Goal: Information Seeking & Learning: Learn about a topic

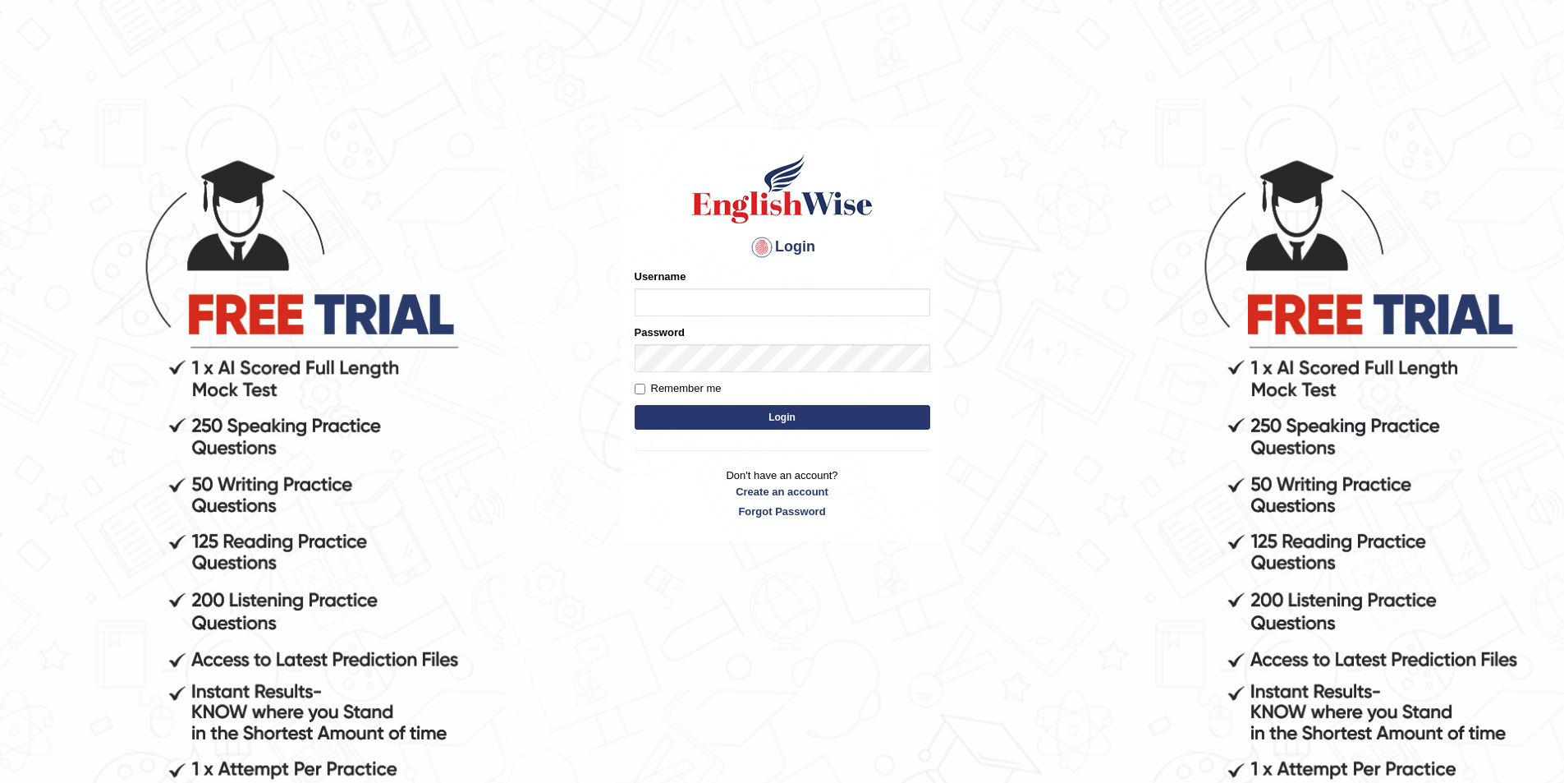
type input "aryasmarika"
click at [639, 391] on input "Remember me" at bounding box center [640, 388] width 11 height 11
checkbox input "true"
click at [684, 419] on button "Login" at bounding box center [783, 417] width 296 height 25
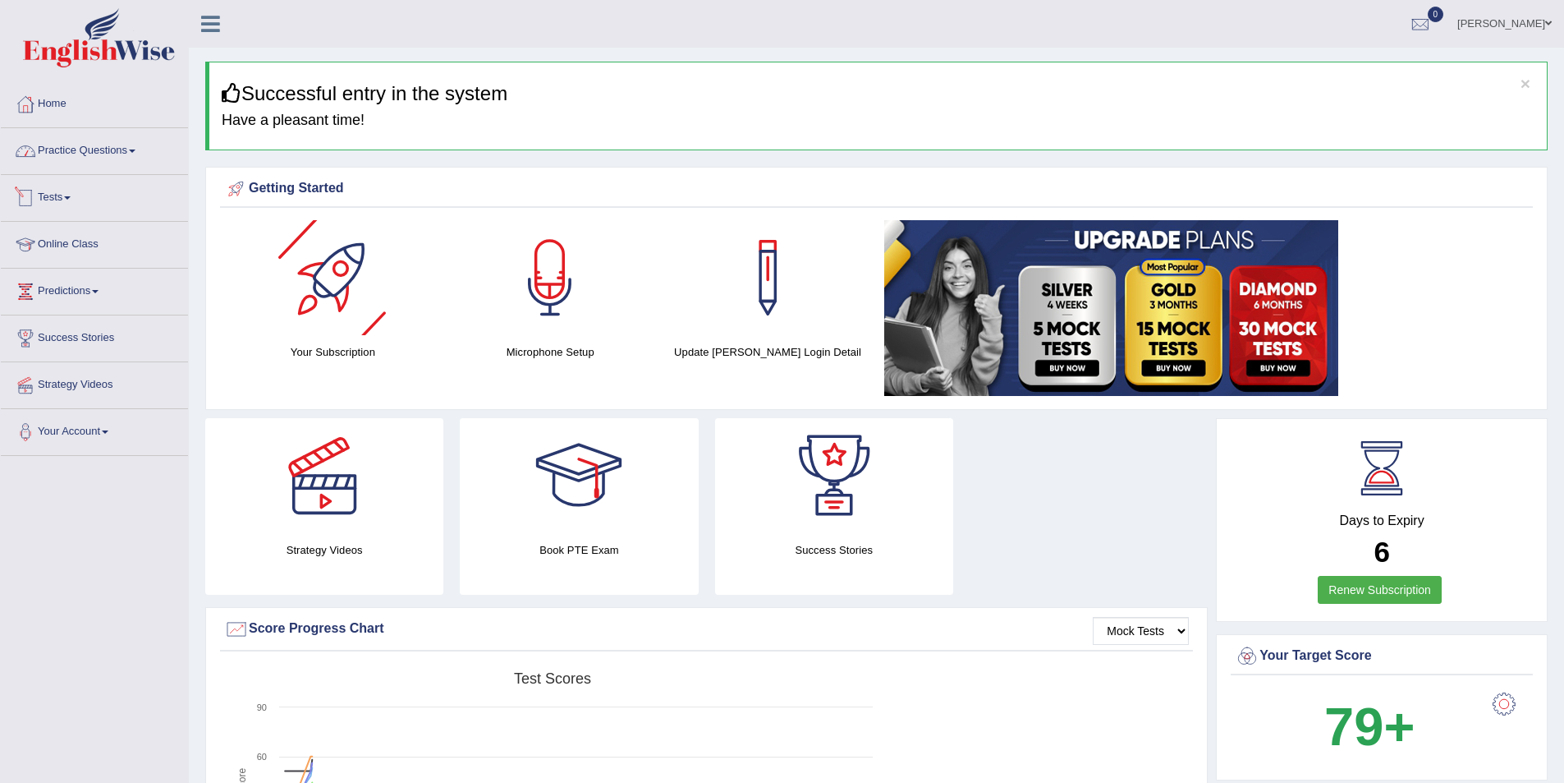
click at [135, 153] on link "Practice Questions" at bounding box center [94, 148] width 187 height 41
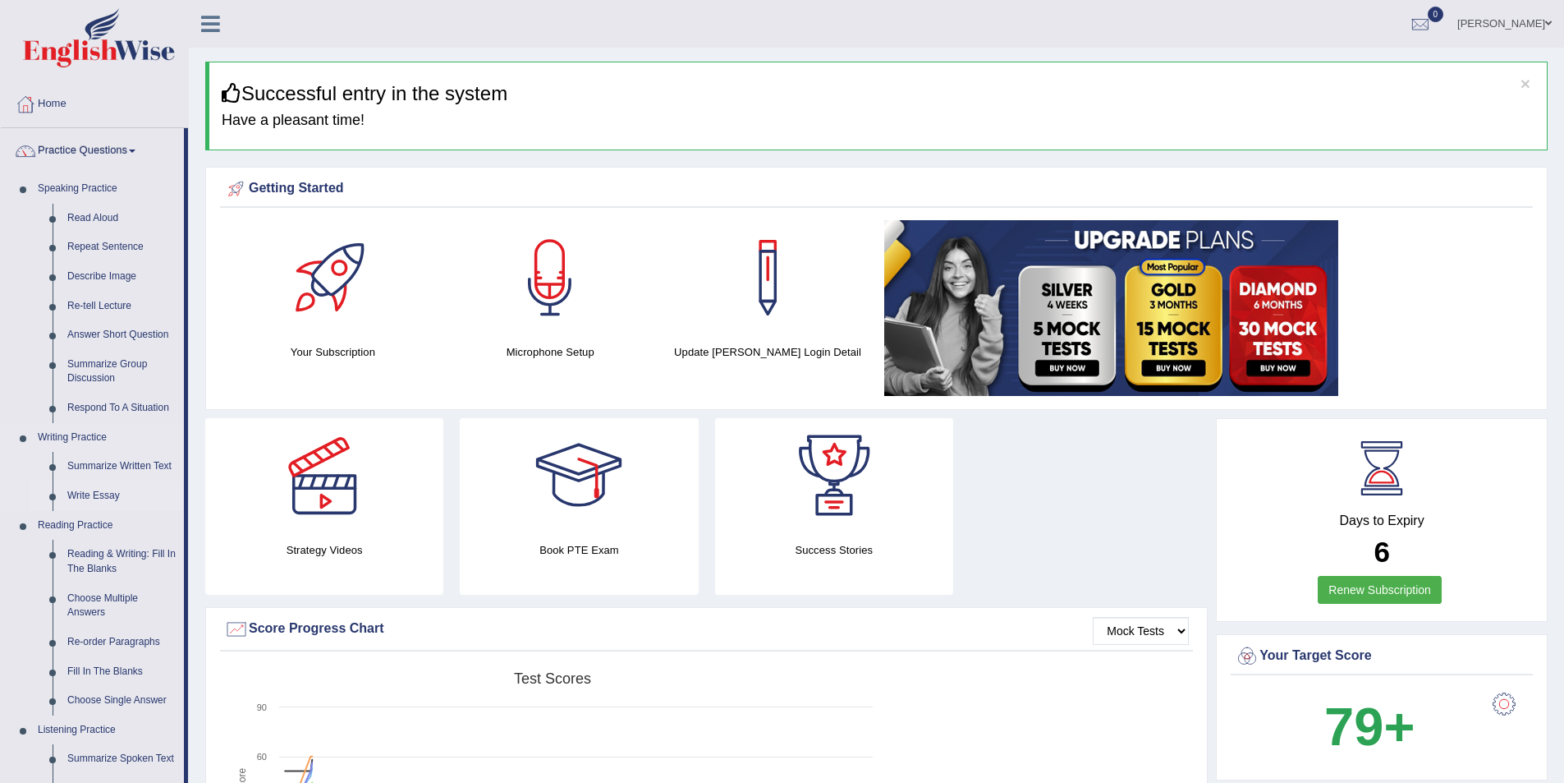
click at [110, 497] on link "Write Essay" at bounding box center [122, 496] width 124 height 30
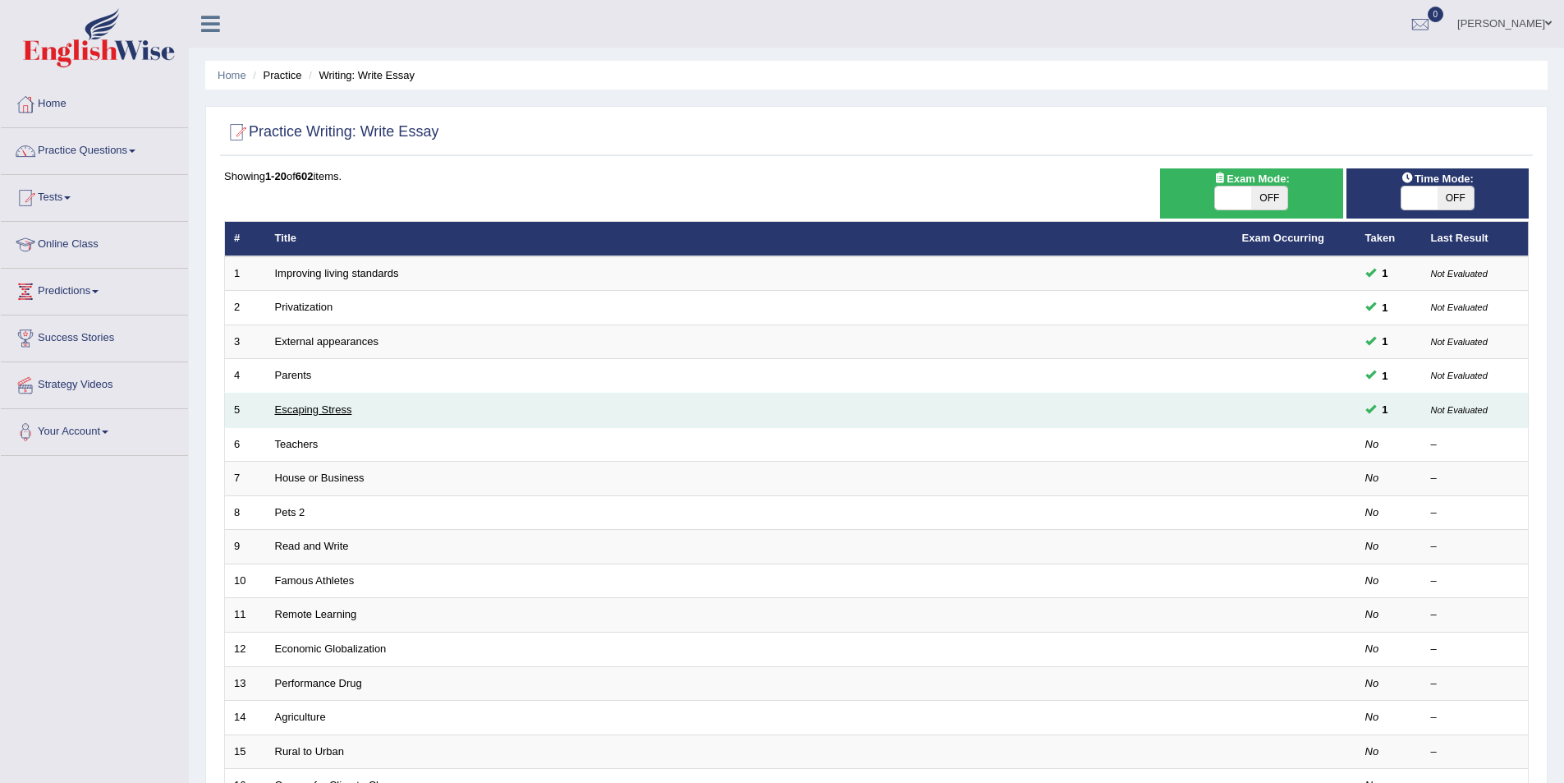
click at [329, 406] on link "Escaping Stress" at bounding box center [313, 409] width 77 height 12
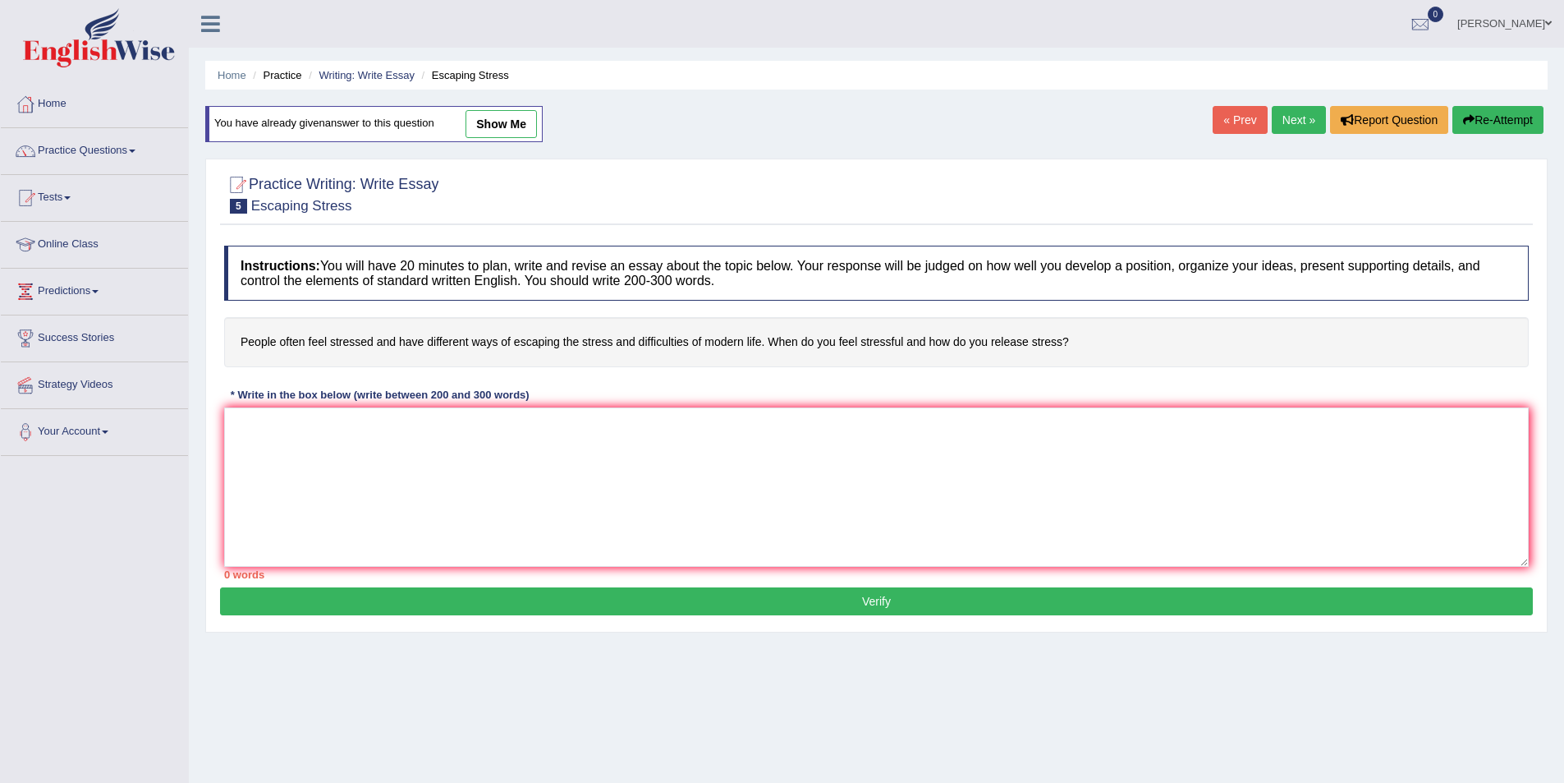
click at [507, 126] on link "show me" at bounding box center [501, 124] width 71 height 28
type textarea "The increasing pressure of modern life has ignited numerous discussions. This m…"
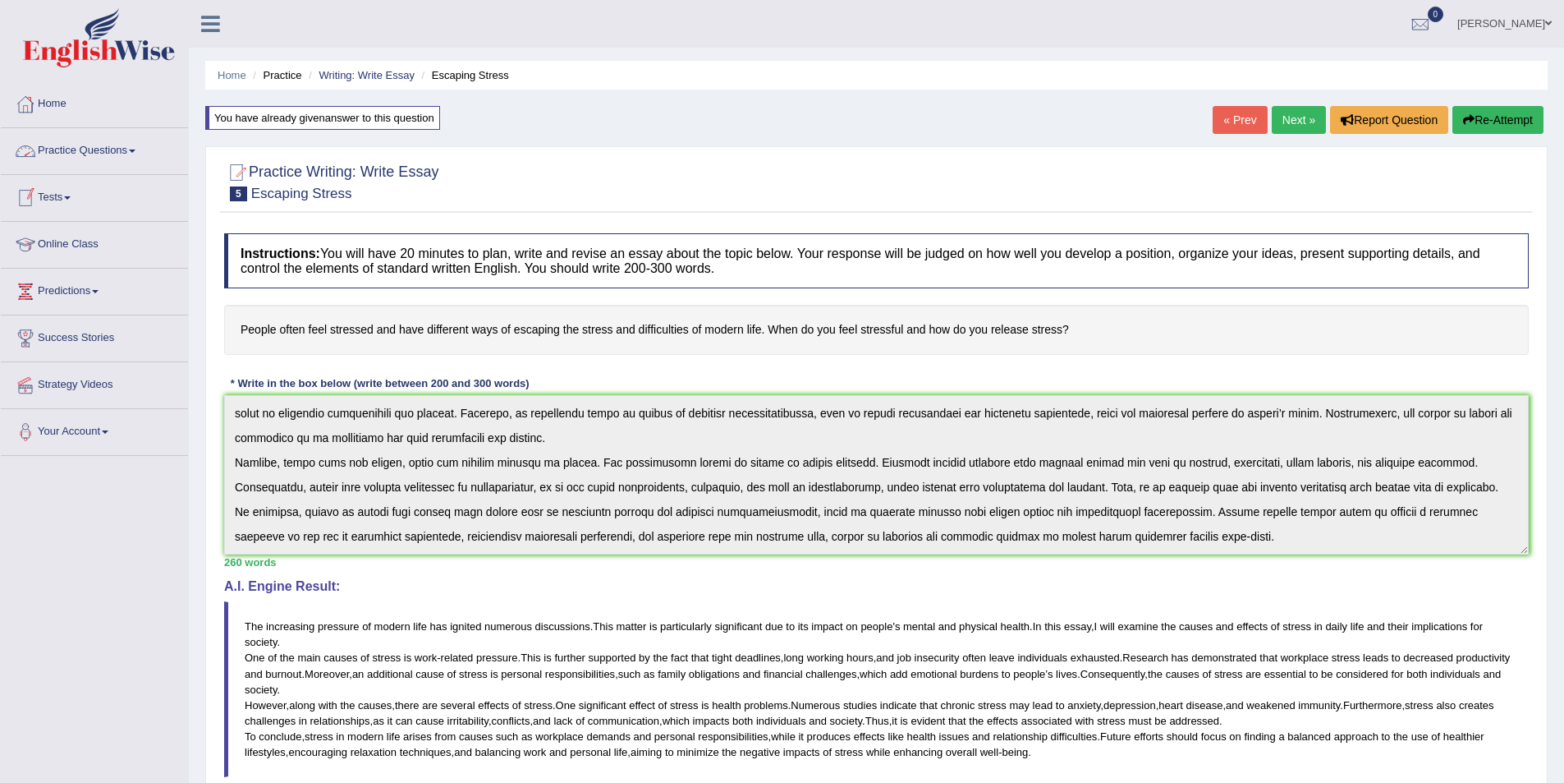
click at [135, 151] on span at bounding box center [132, 150] width 7 height 3
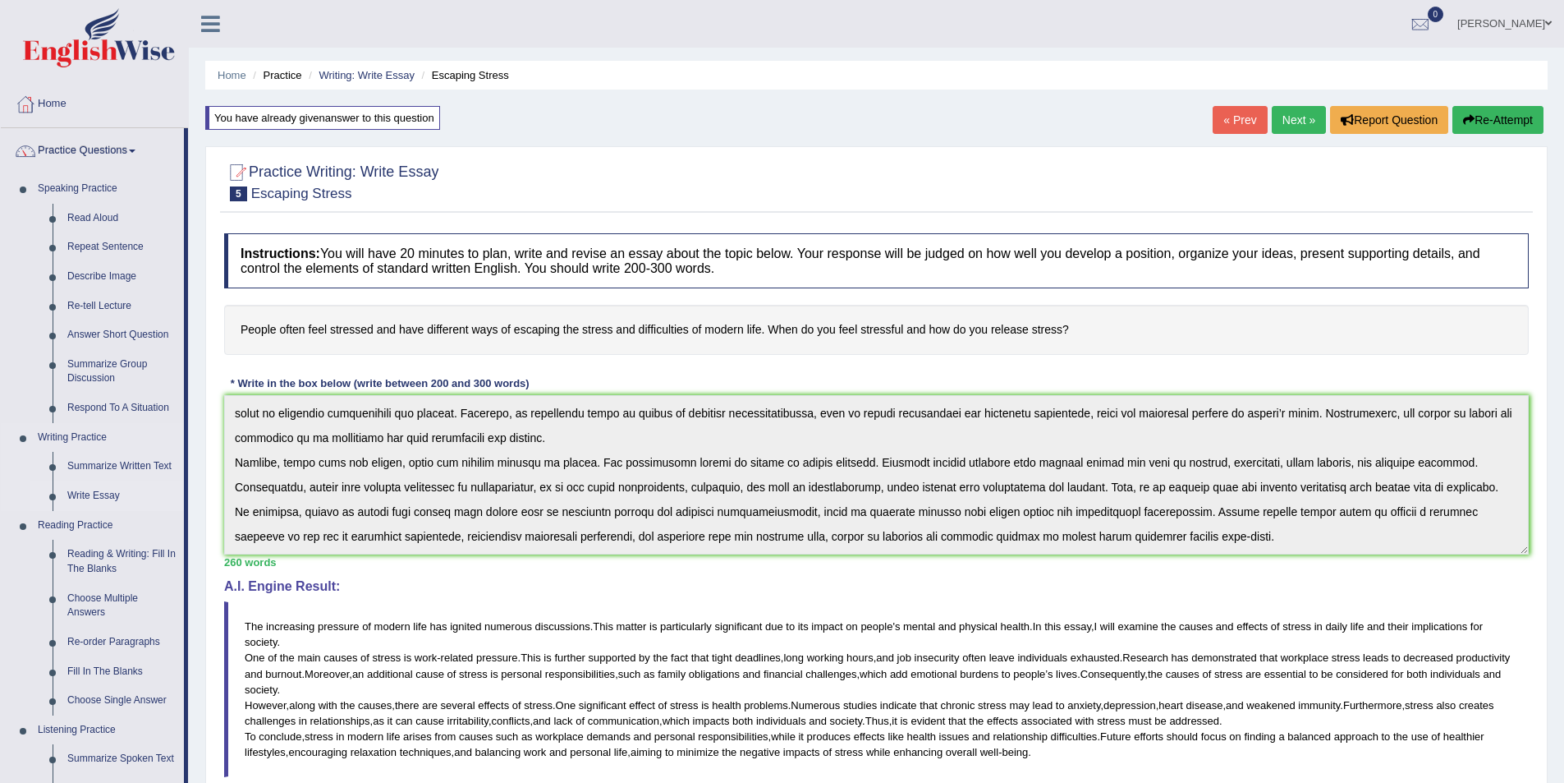
click at [89, 494] on link "Write Essay" at bounding box center [122, 496] width 124 height 30
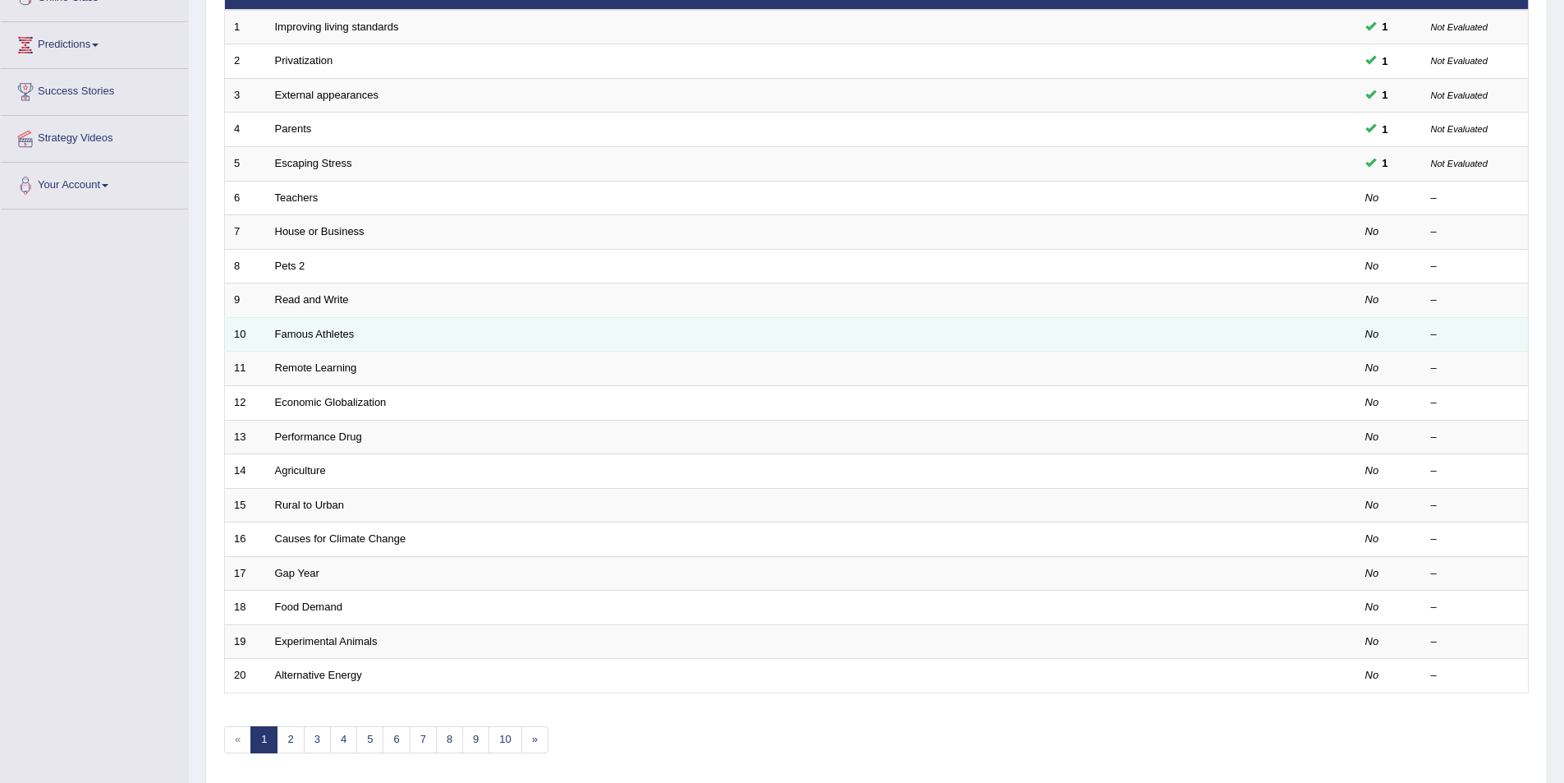
scroll to position [305, 0]
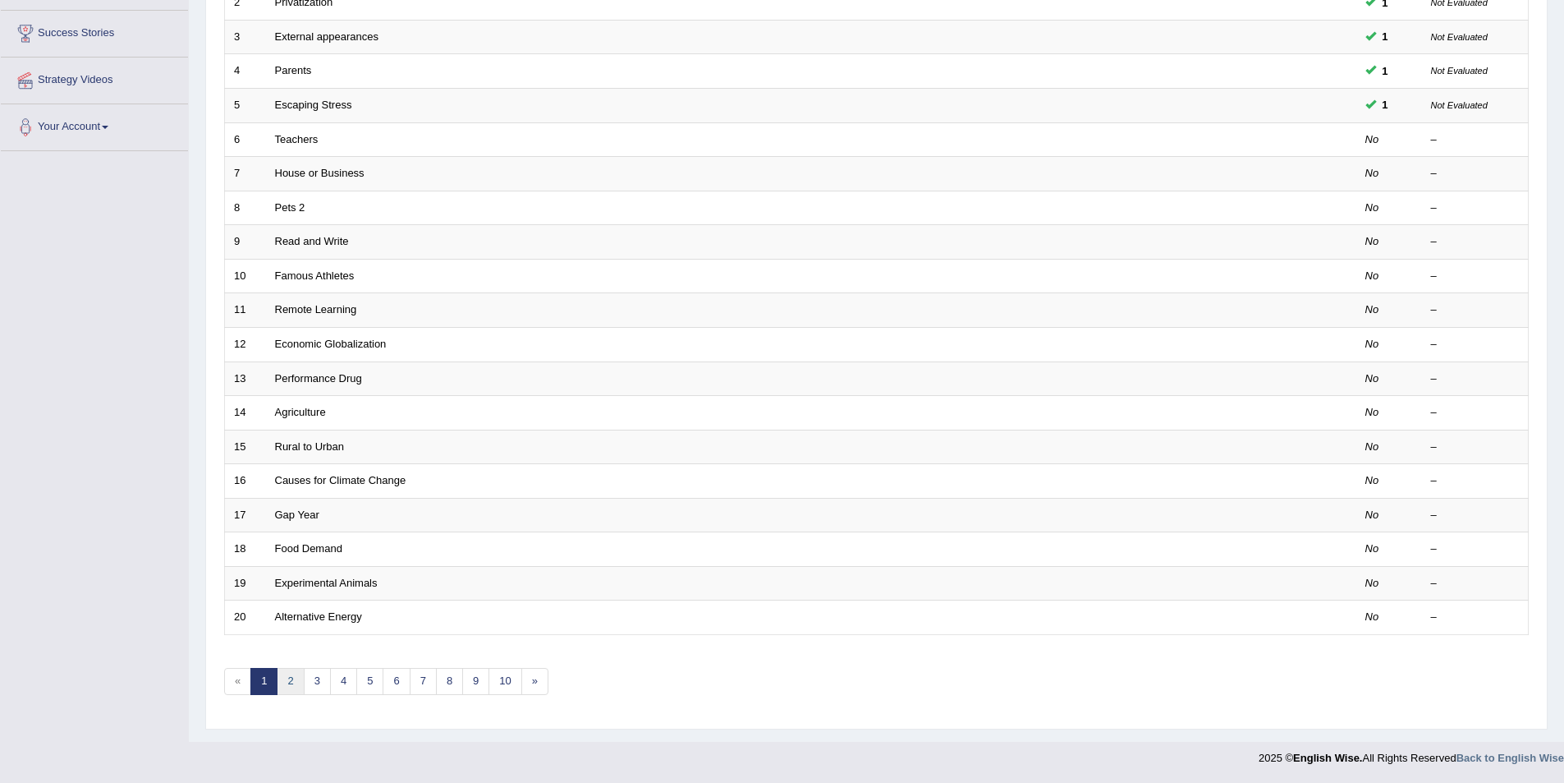
click at [285, 682] on link "2" at bounding box center [290, 681] width 27 height 27
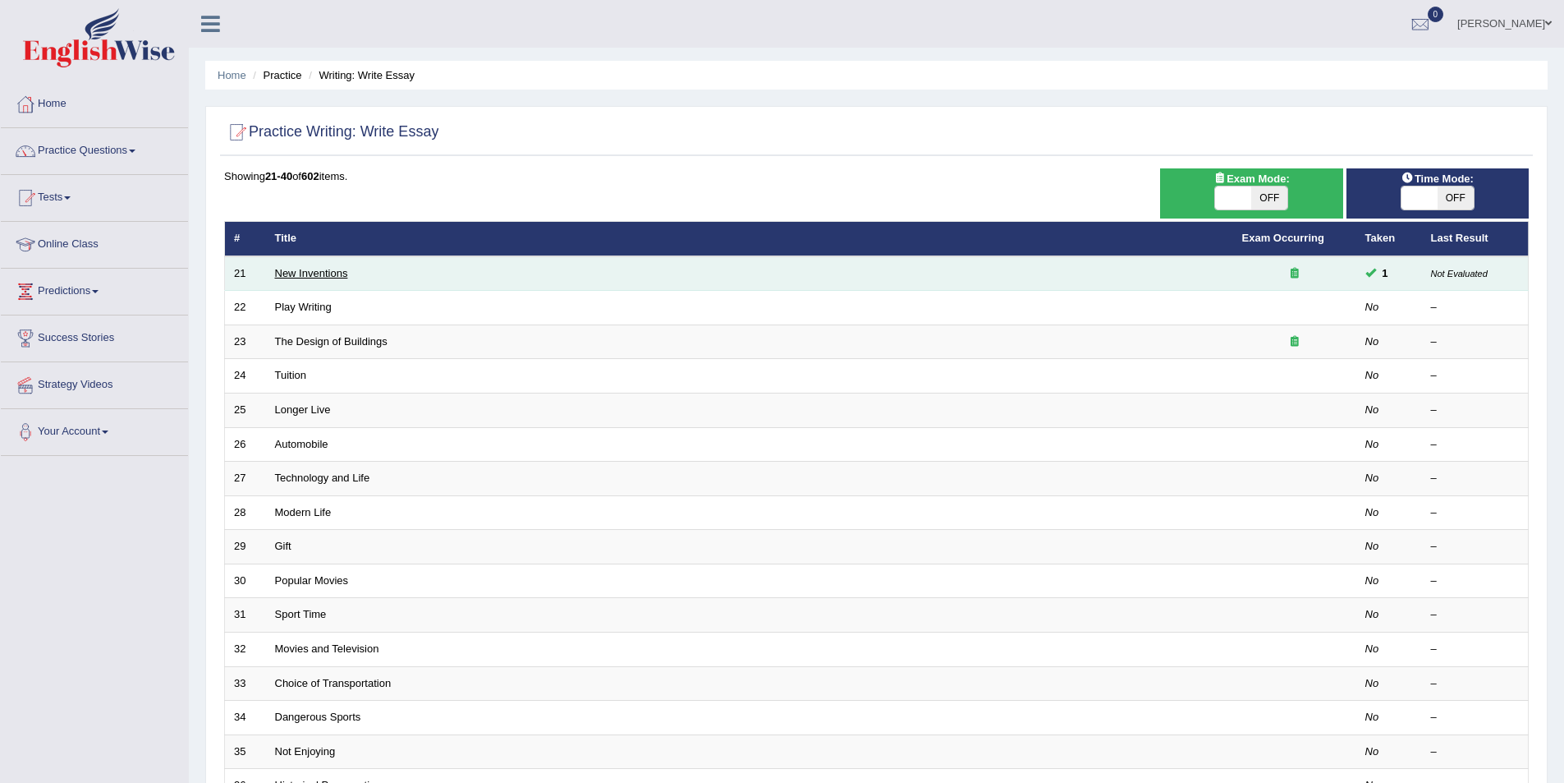
click at [324, 278] on link "New Inventions" at bounding box center [311, 273] width 73 height 12
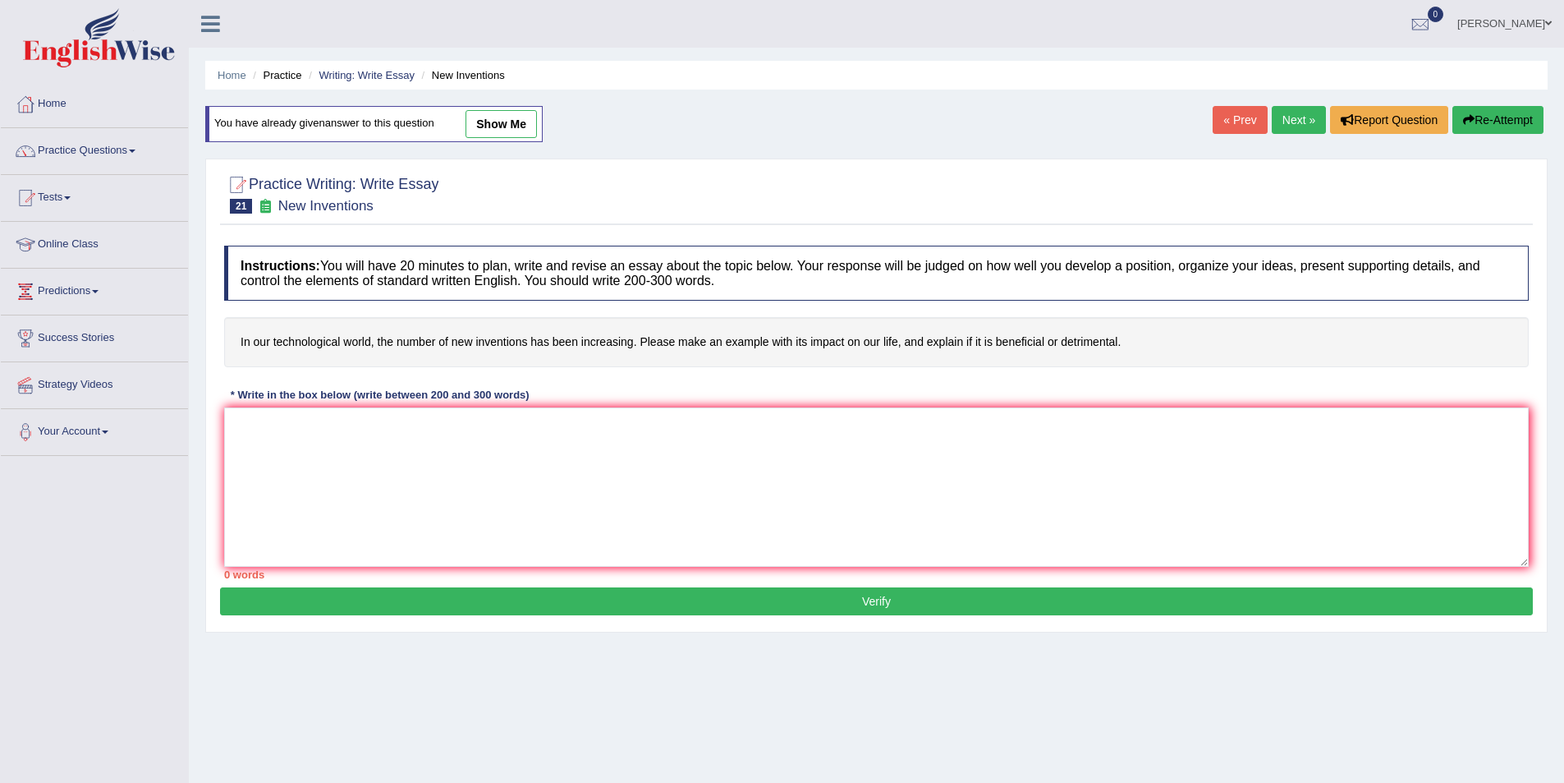
click at [495, 121] on link "show me" at bounding box center [501, 124] width 71 height 28
type textarea "The increasing influence of technology on our lives has ignited numerous discus…"
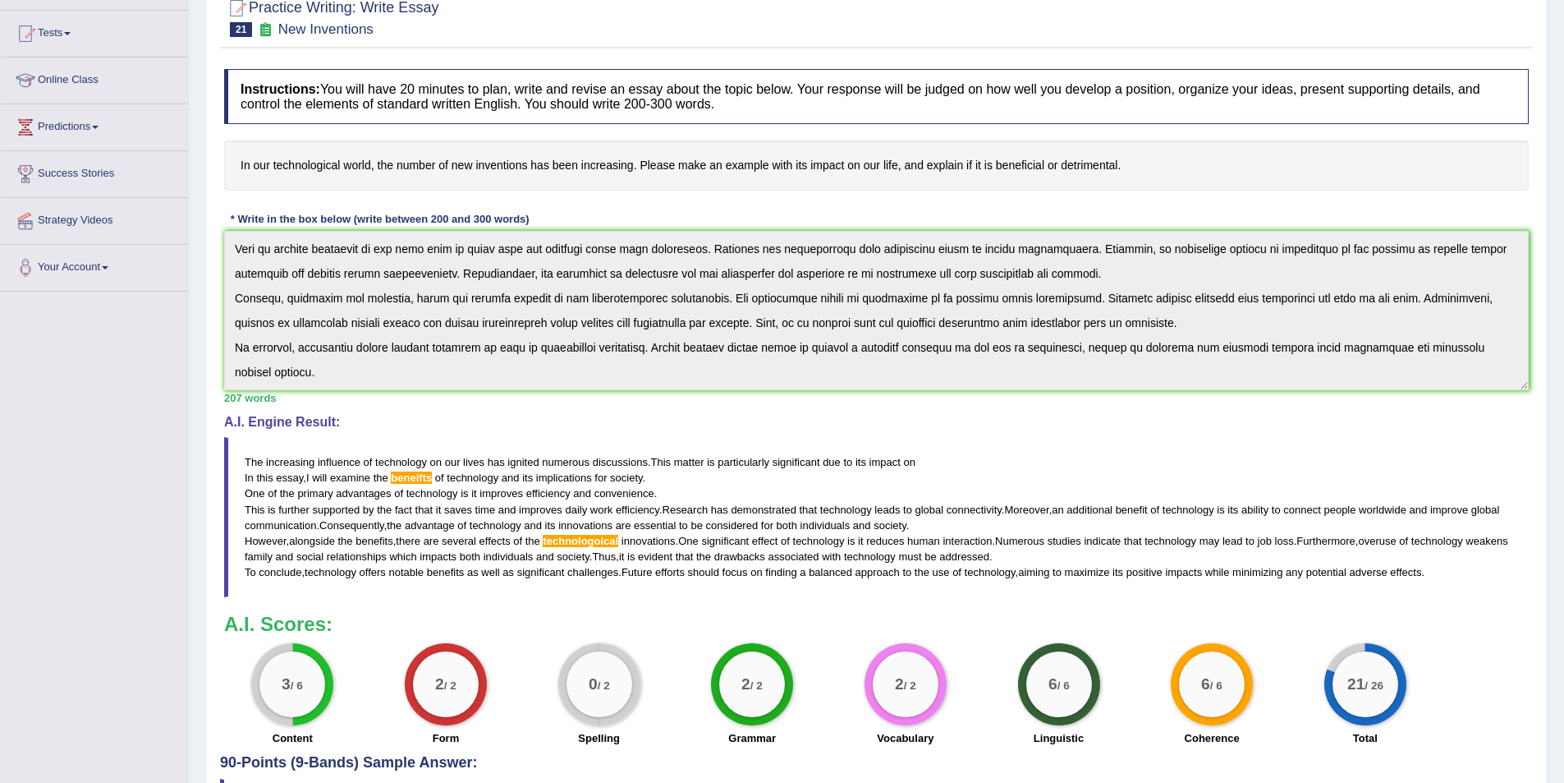
scroll to position [82, 0]
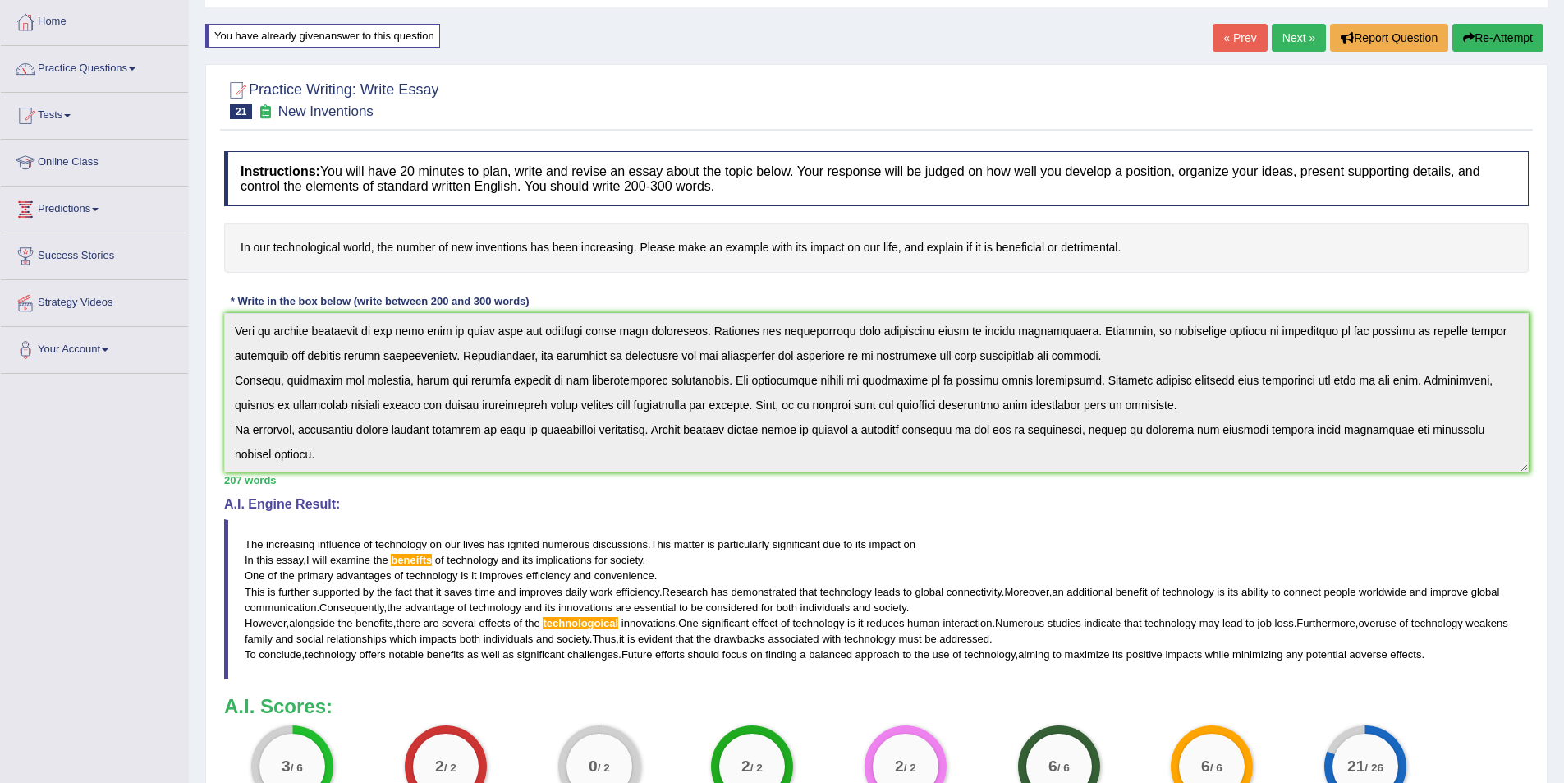
drag, startPoint x: 245, startPoint y: 536, endPoint x: 368, endPoint y: 589, distance: 133.9
click at [342, 584] on blockquote "The increasing influence of technology on our lives has ignited numerous discus…" at bounding box center [876, 599] width 1305 height 160
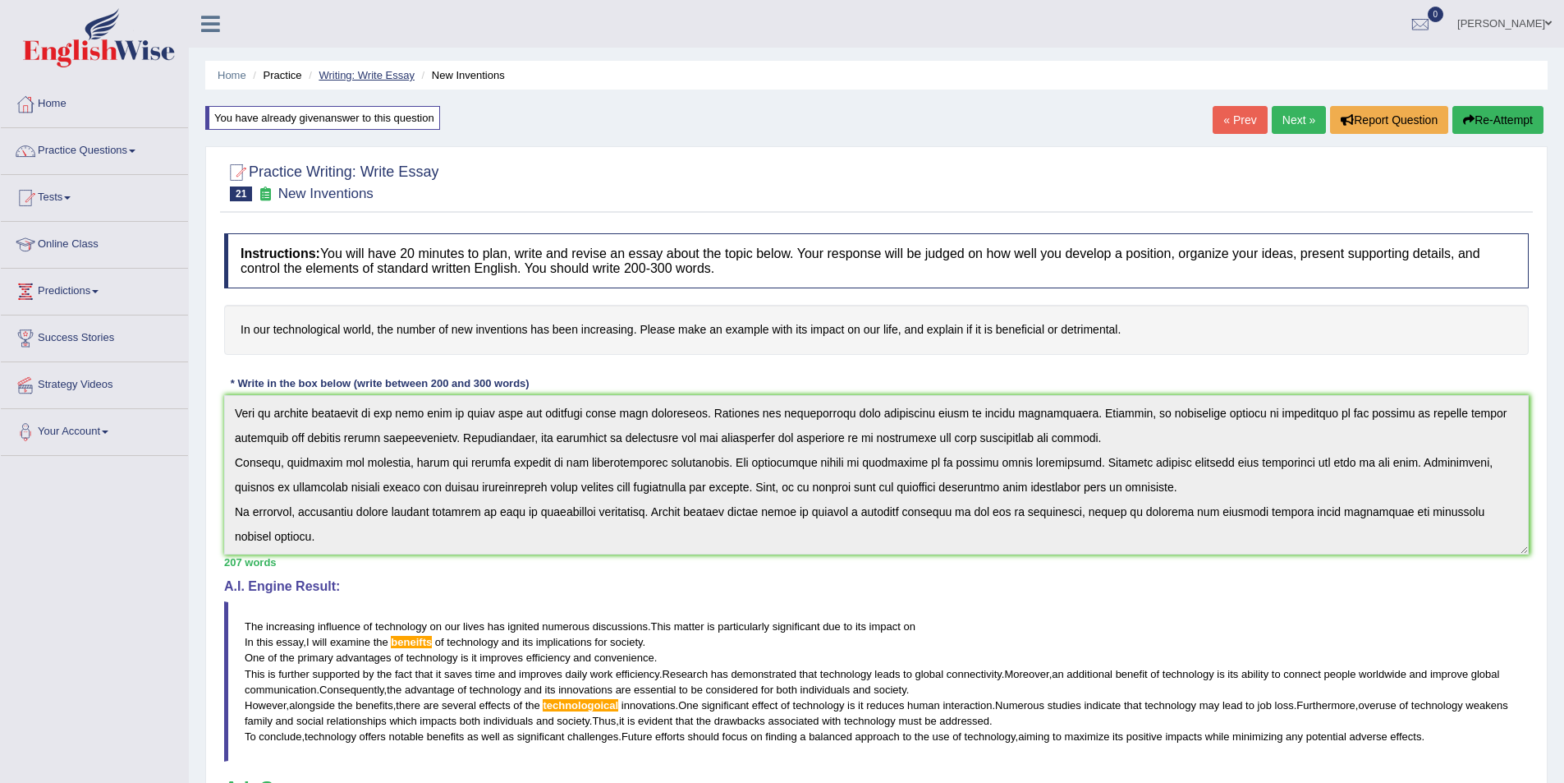
click at [348, 80] on link "Writing: Write Essay" at bounding box center [367, 75] width 96 height 12
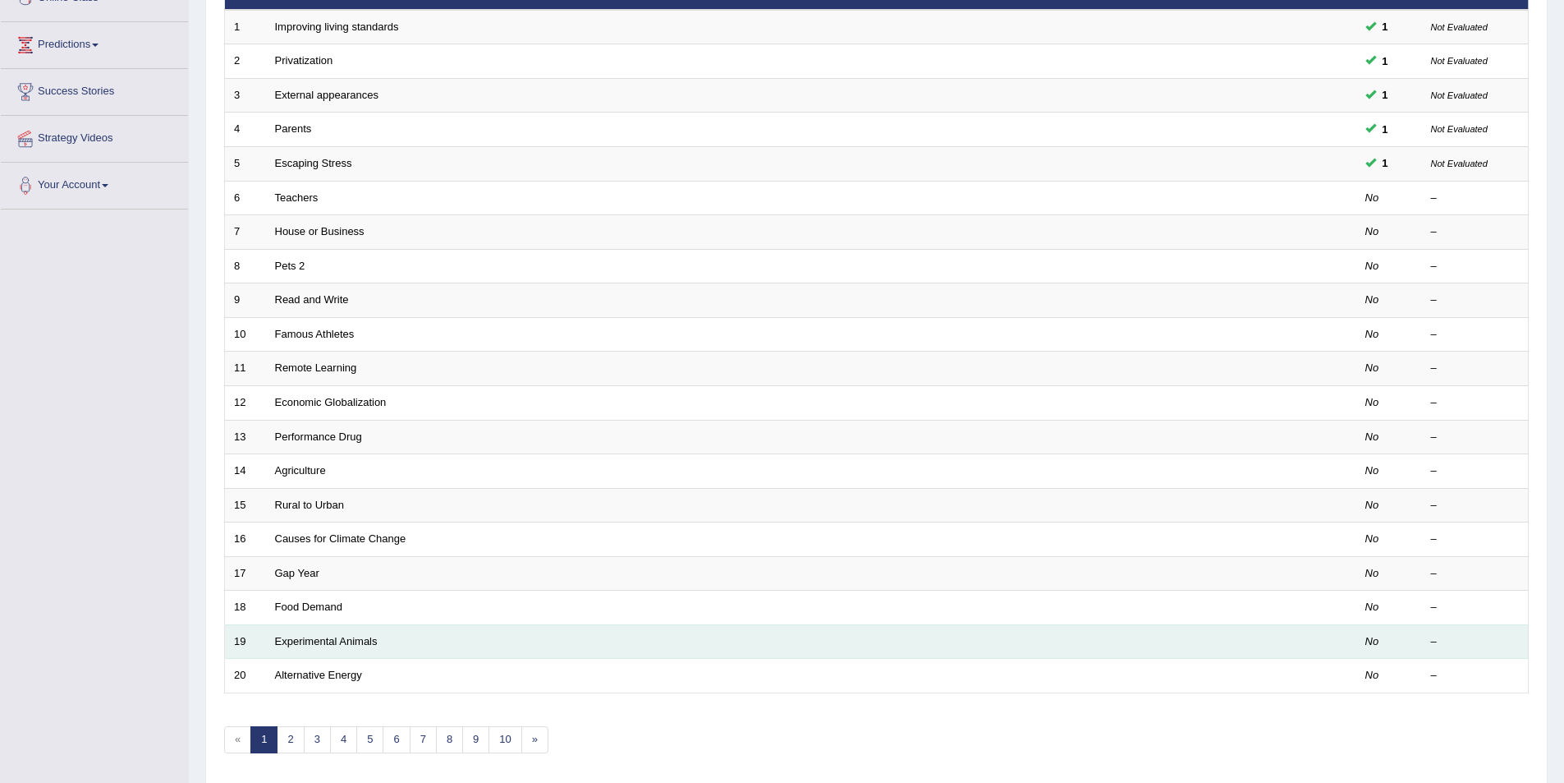
scroll to position [305, 0]
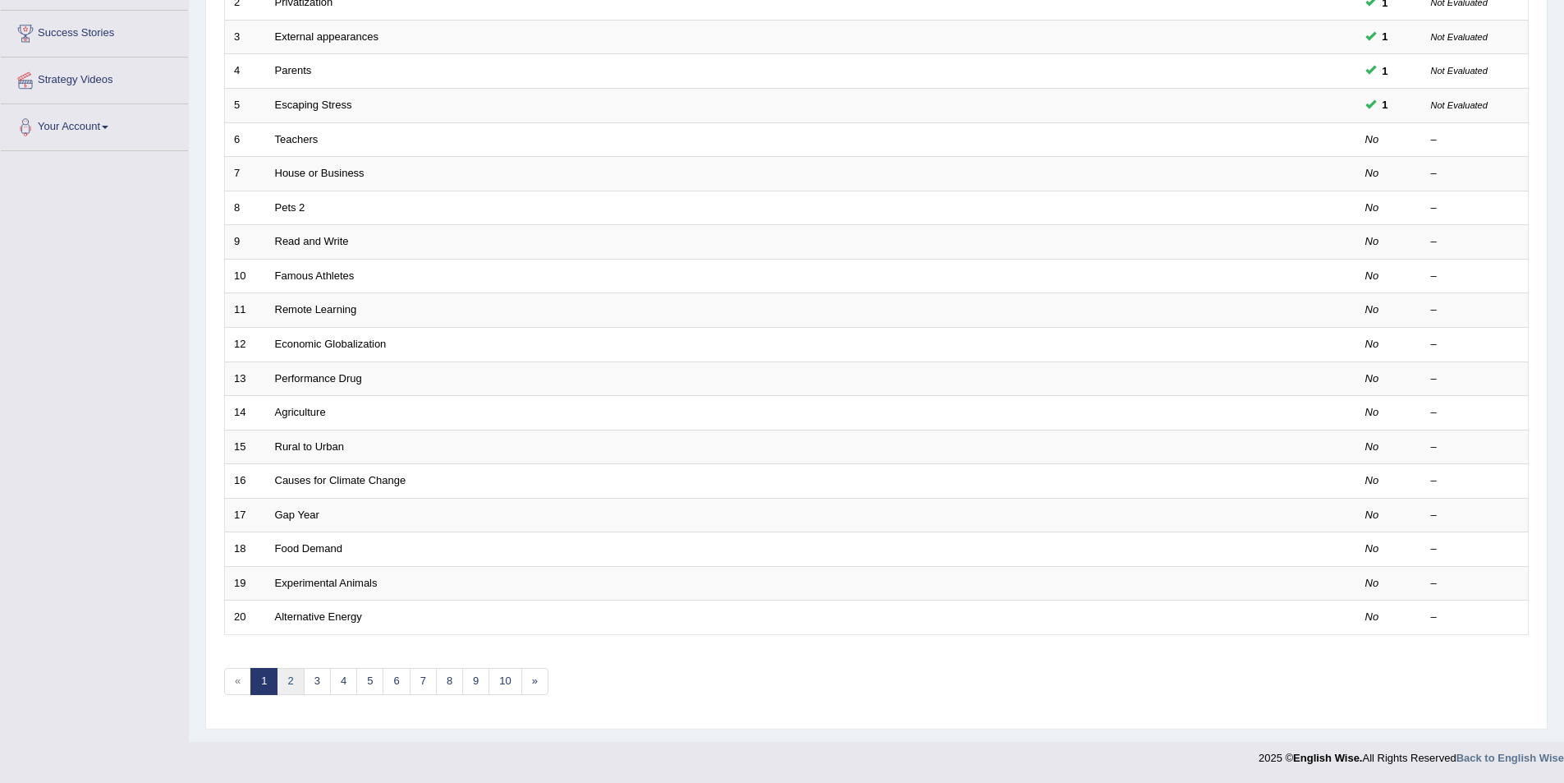
click at [287, 680] on link "2" at bounding box center [290, 681] width 27 height 27
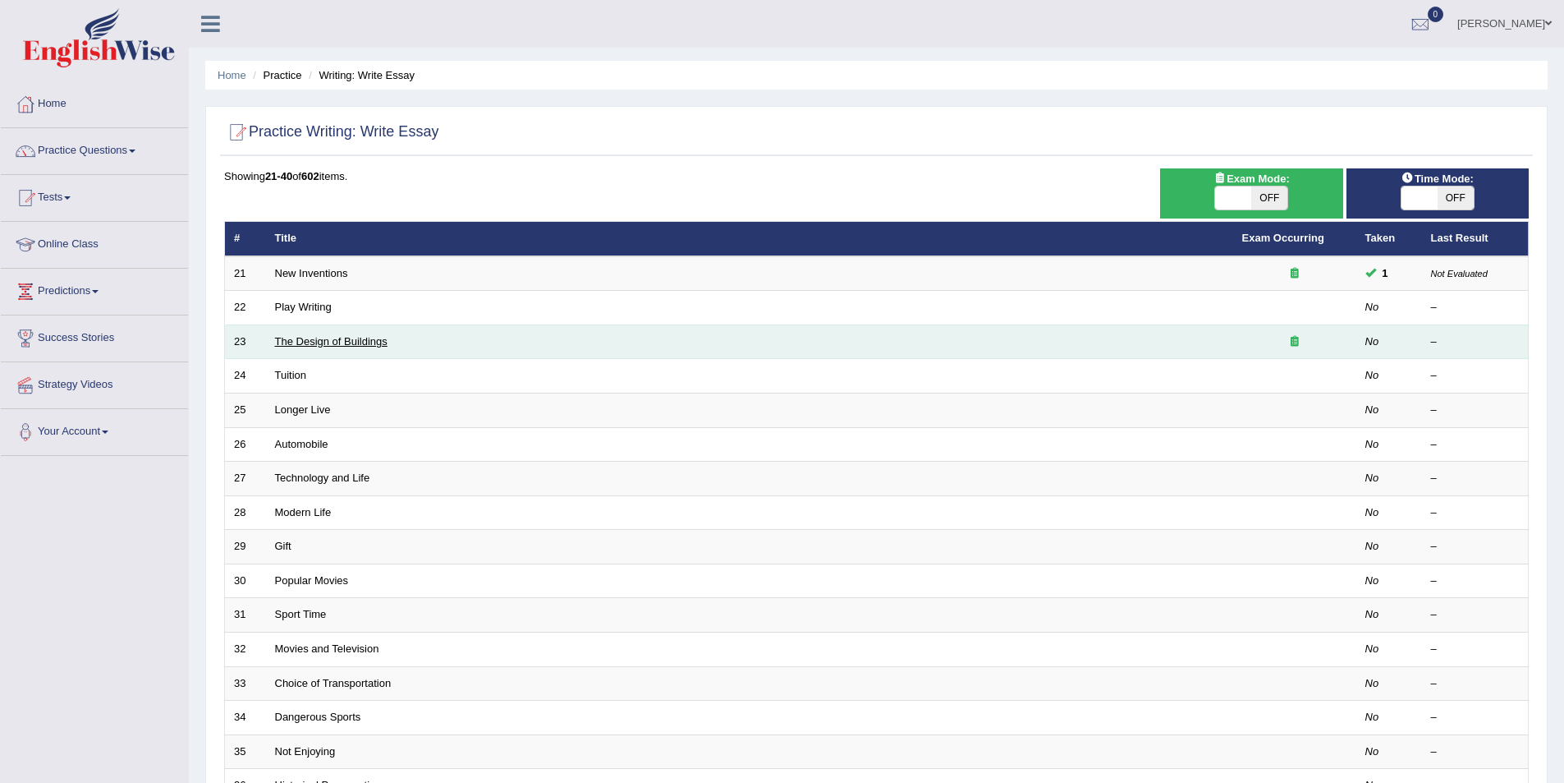
click at [310, 344] on link "The Design of Buildings" at bounding box center [331, 341] width 112 height 12
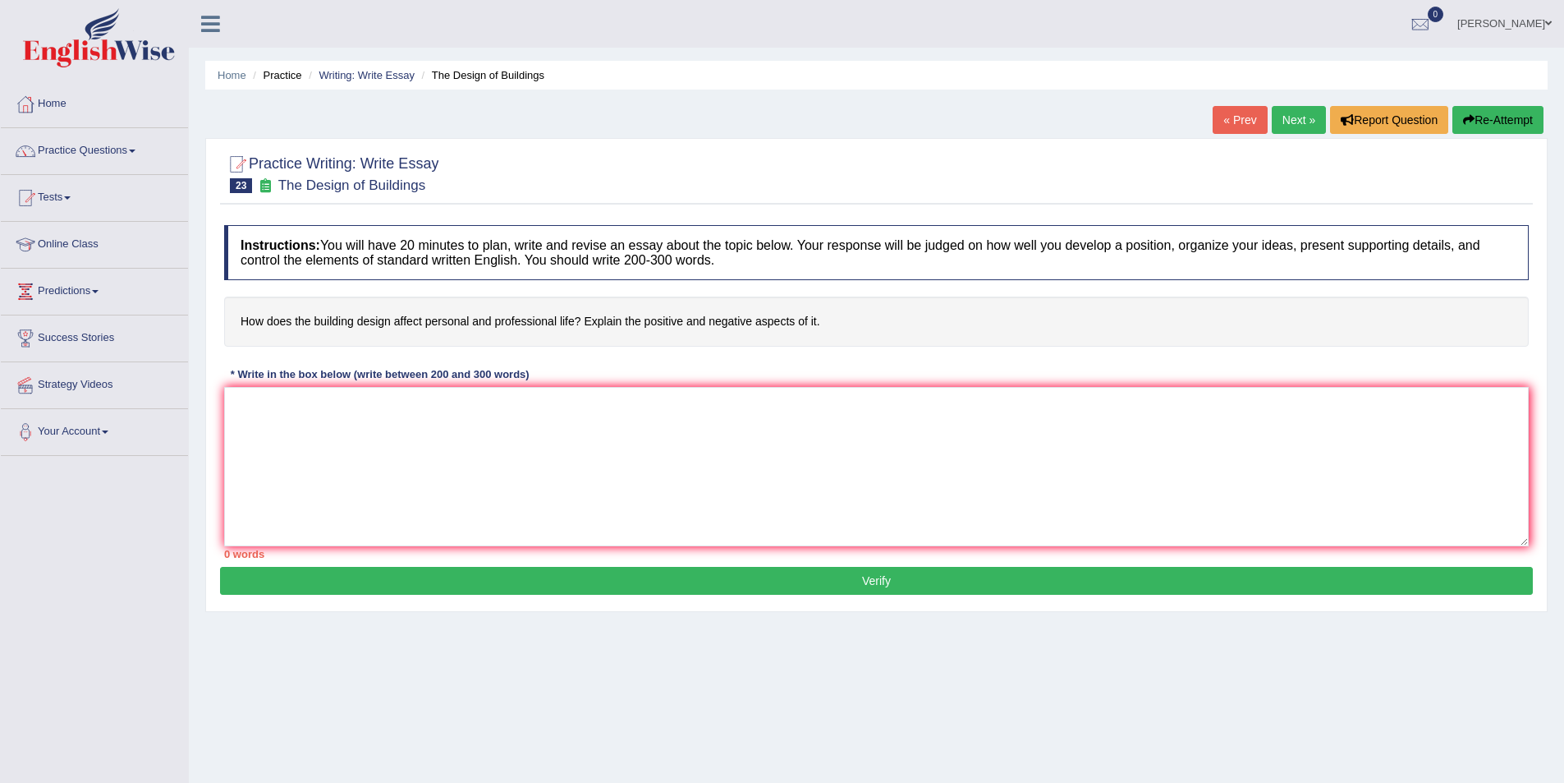
drag, startPoint x: 235, startPoint y: 331, endPoint x: 507, endPoint y: 338, distance: 271.9
click at [507, 338] on h4 "How does the building design affect personal and professional life? Explain the…" at bounding box center [876, 321] width 1305 height 50
click at [135, 154] on link "Practice Questions" at bounding box center [94, 148] width 187 height 41
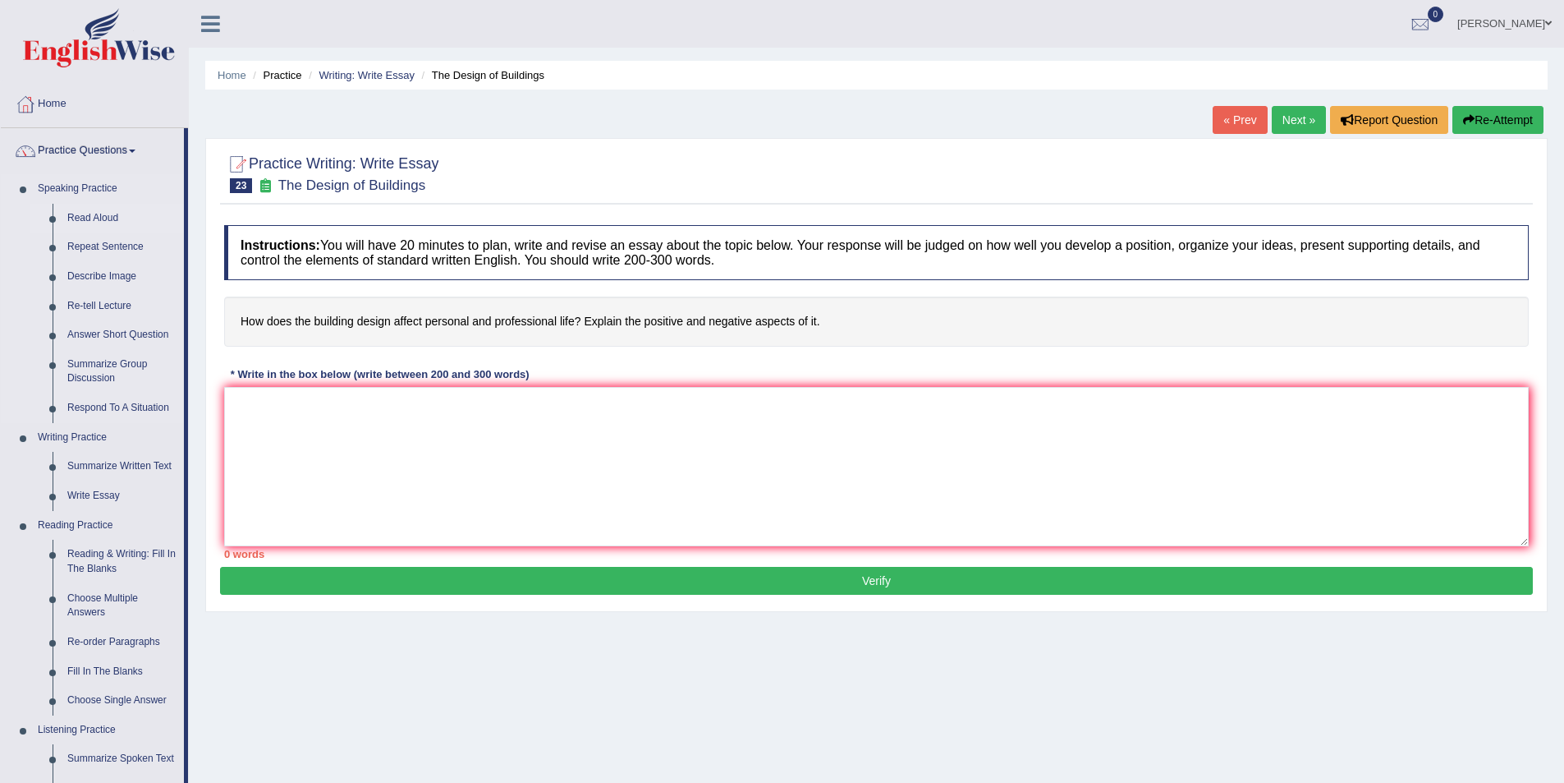
click at [98, 217] on link "Read Aloud" at bounding box center [122, 219] width 124 height 30
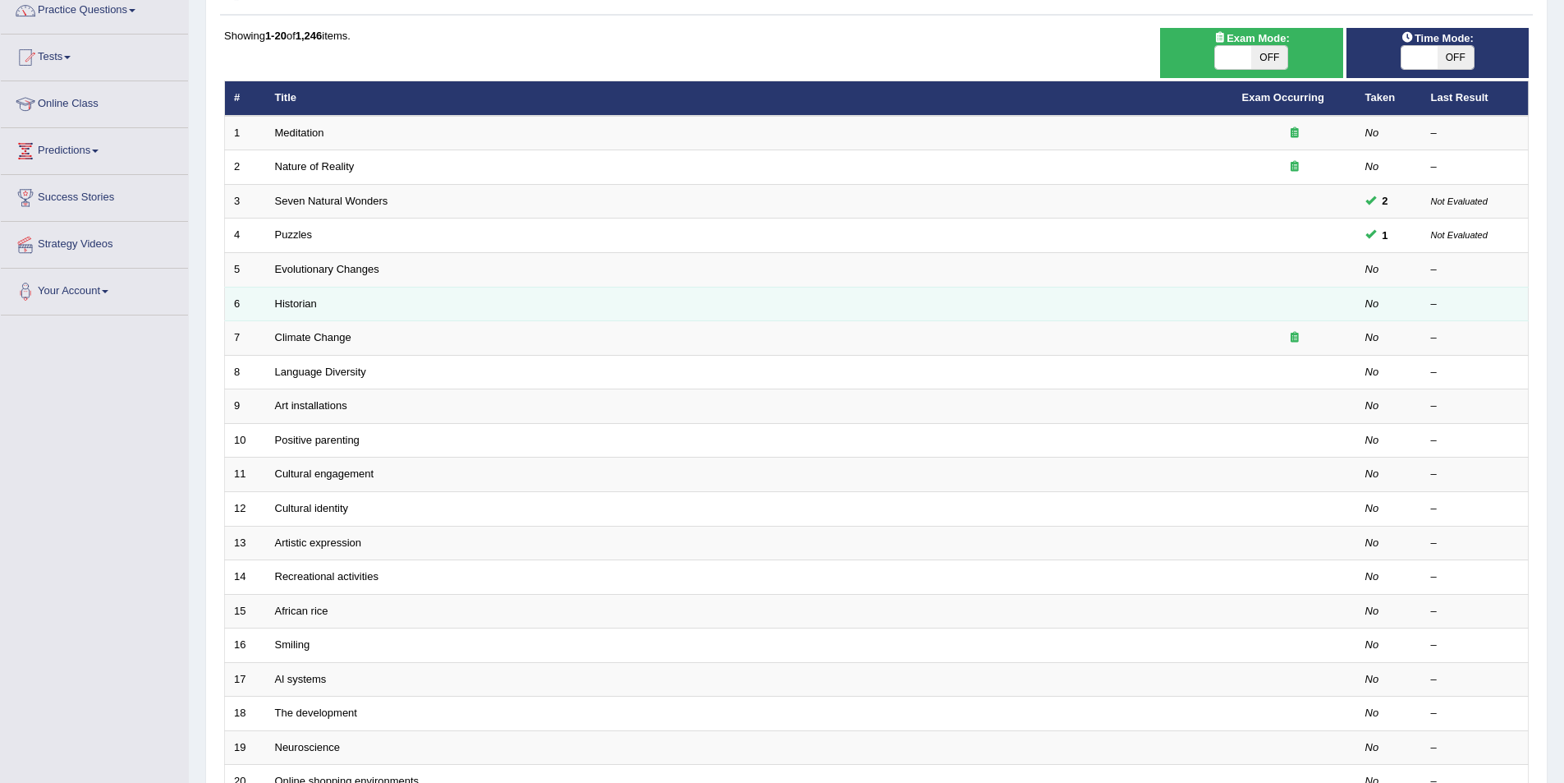
scroll to position [58, 0]
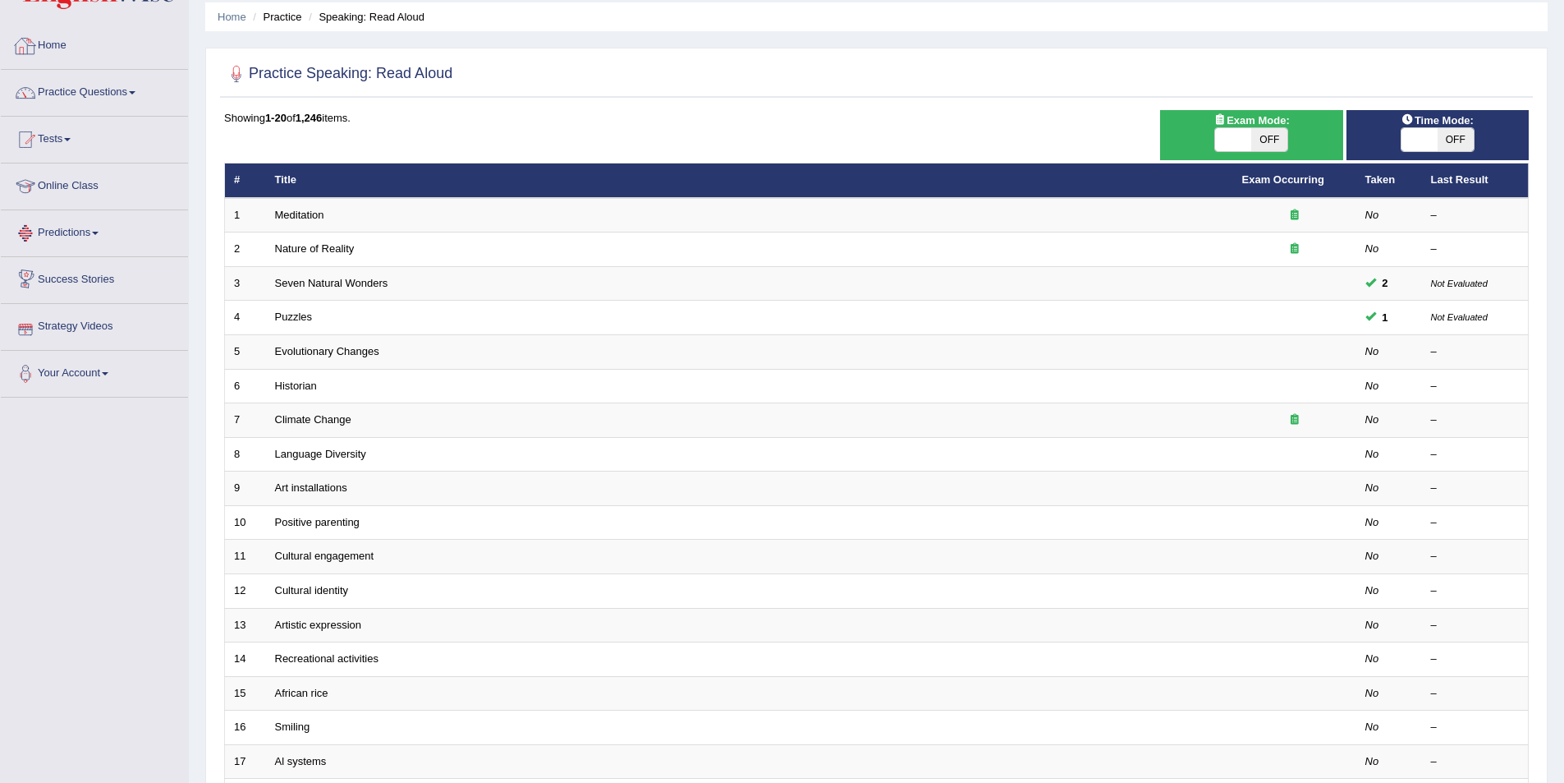
click at [66, 44] on link "Home" at bounding box center [94, 43] width 187 height 41
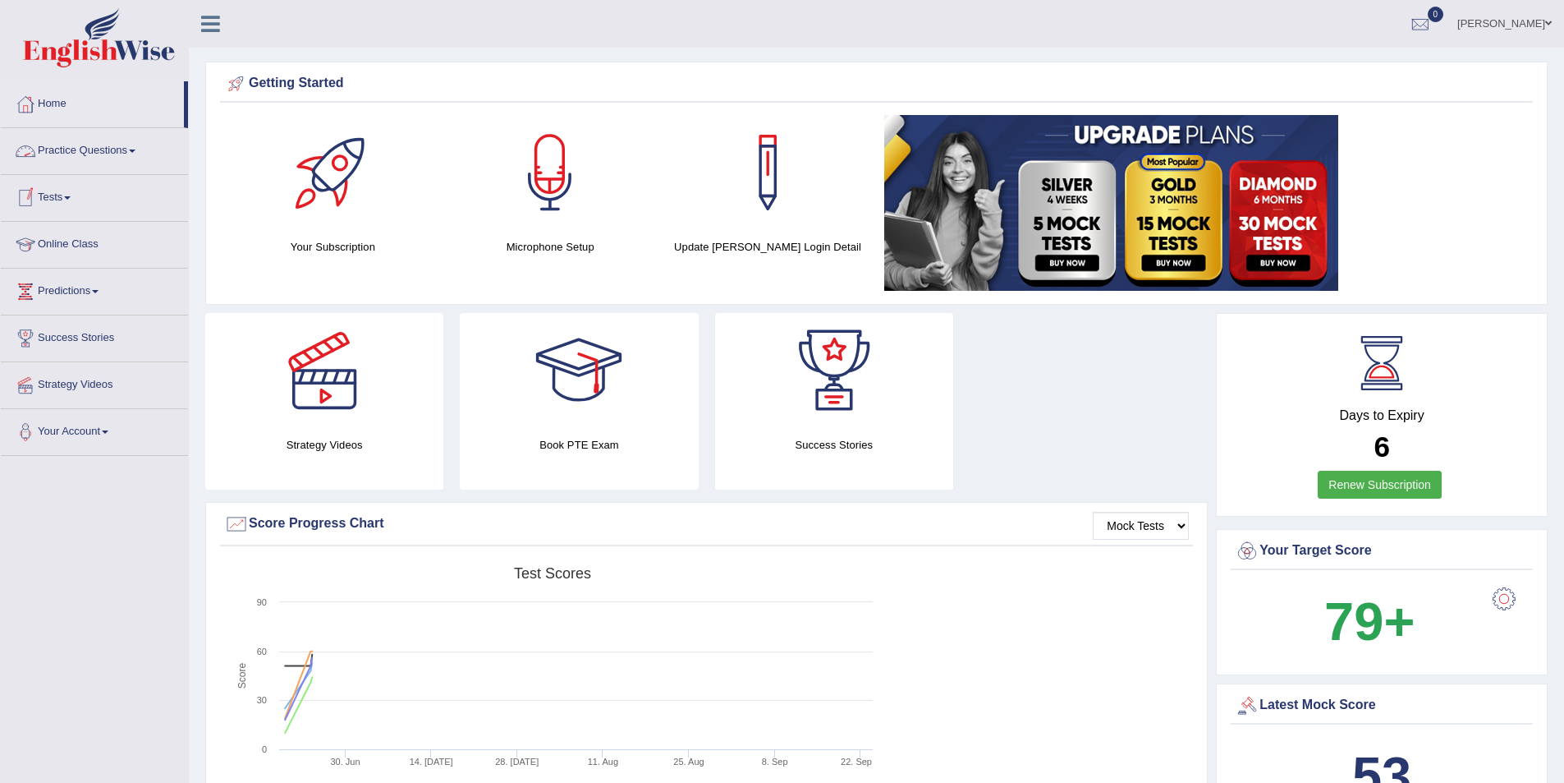
click at [135, 150] on span at bounding box center [132, 150] width 7 height 3
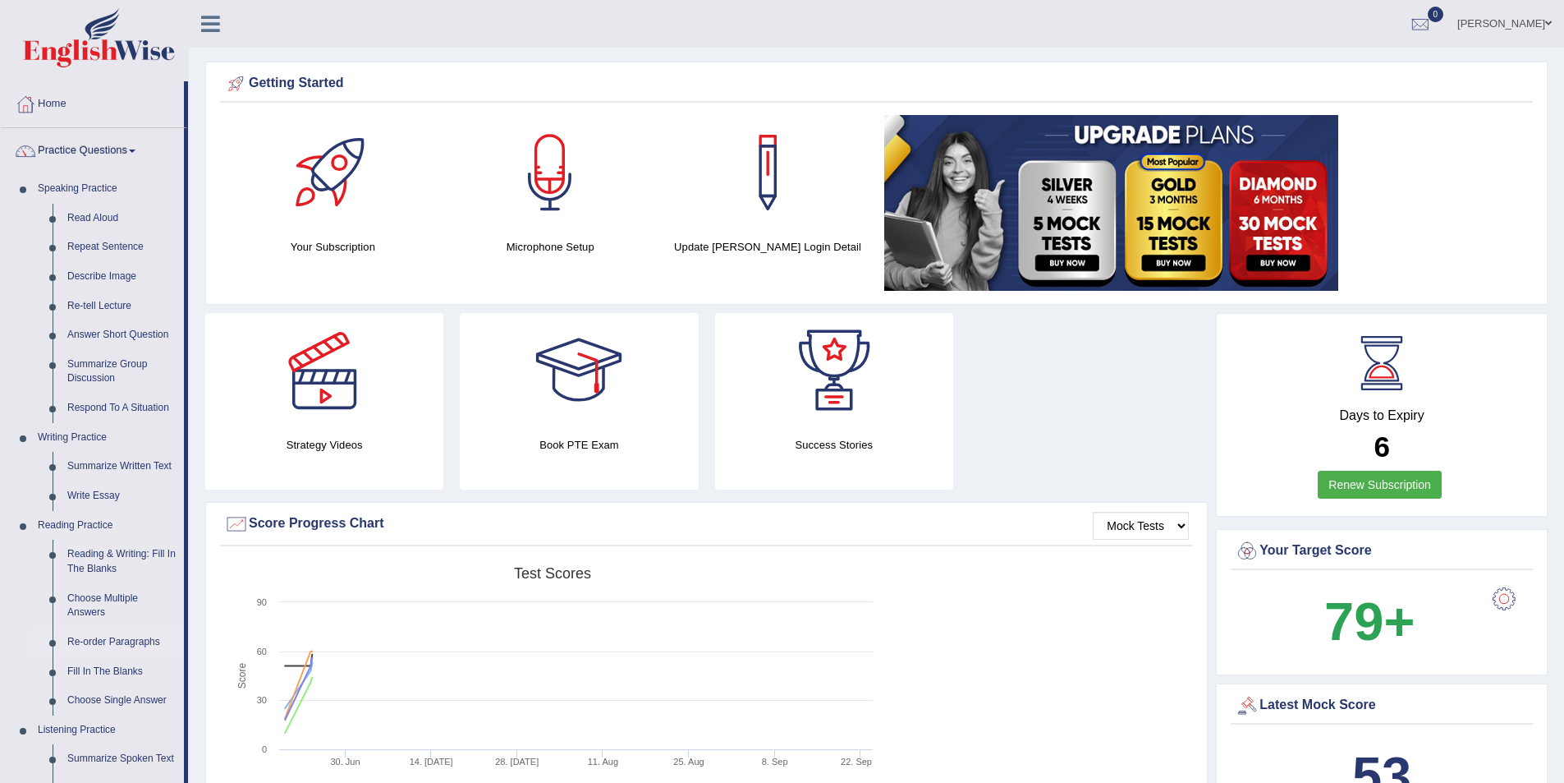
click at [117, 641] on link "Re-order Paragraphs" at bounding box center [122, 642] width 124 height 30
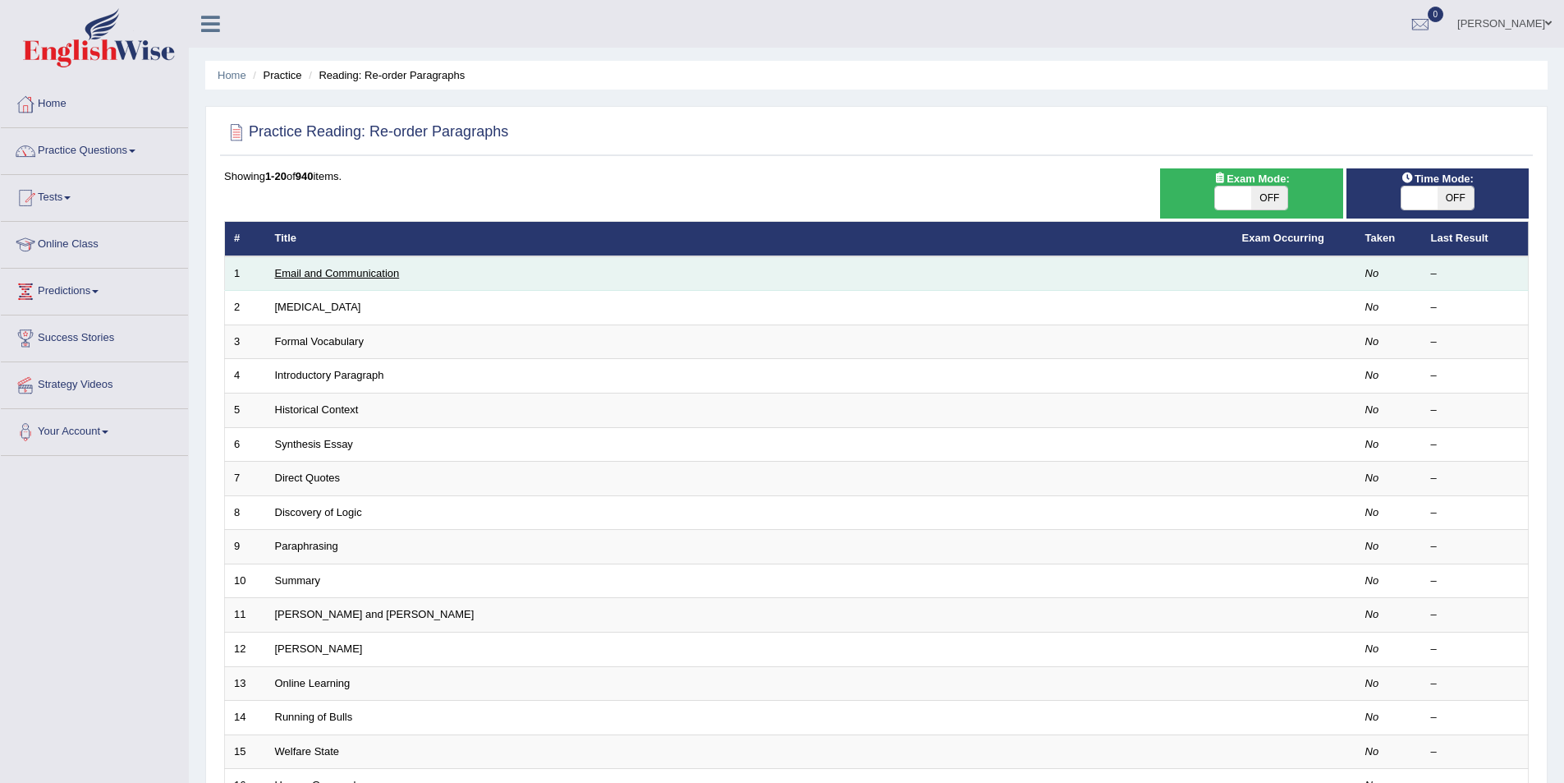
click at [340, 273] on link "Email and Communication" at bounding box center [337, 273] width 125 height 12
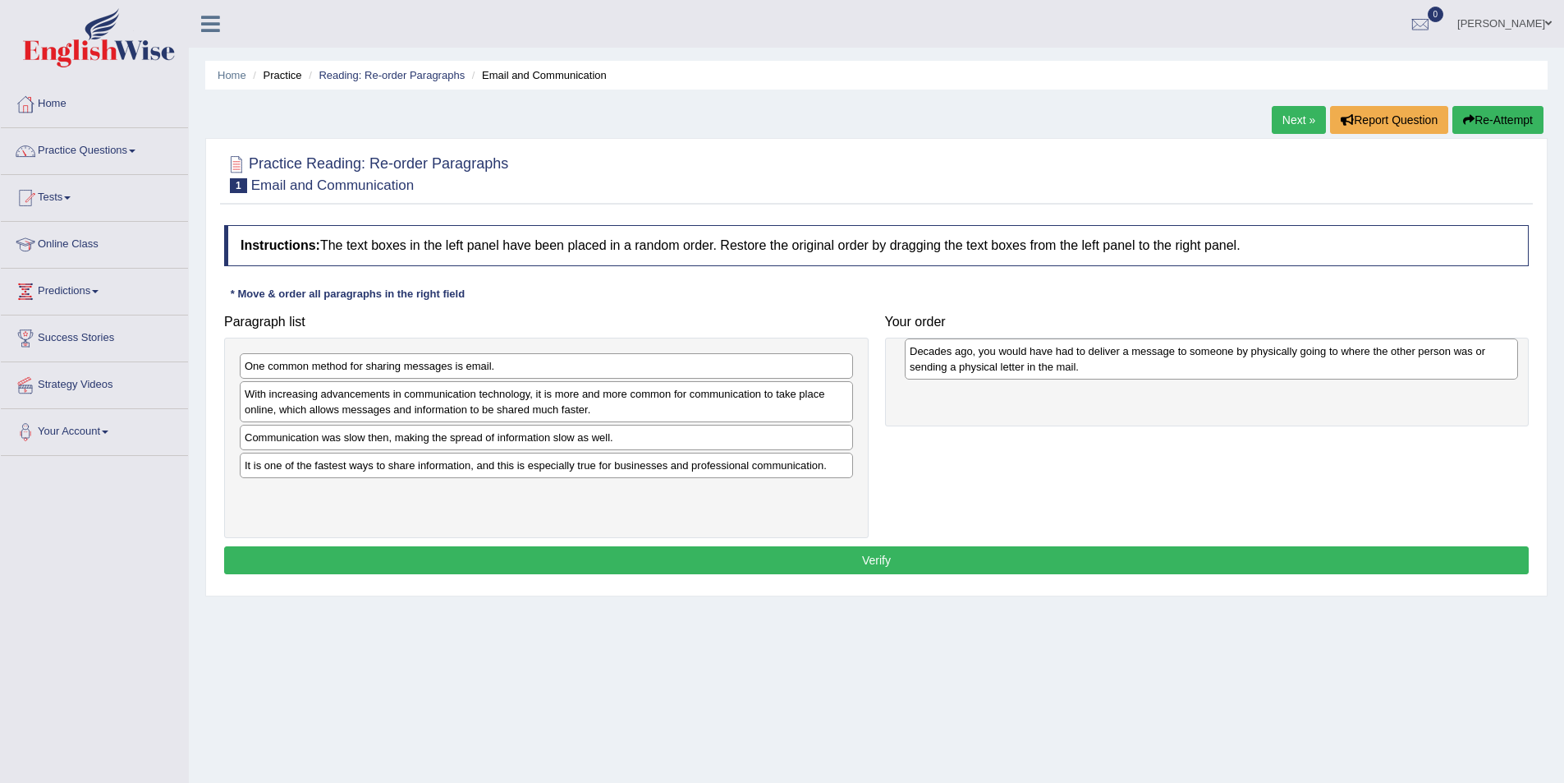
drag, startPoint x: 321, startPoint y: 395, endPoint x: 986, endPoint y: 352, distance: 666.5
click at [986, 352] on div "Decades ago, you would have had to deliver a message to someone by physically g…" at bounding box center [1211, 358] width 613 height 41
